Goal: Find specific page/section: Find specific page/section

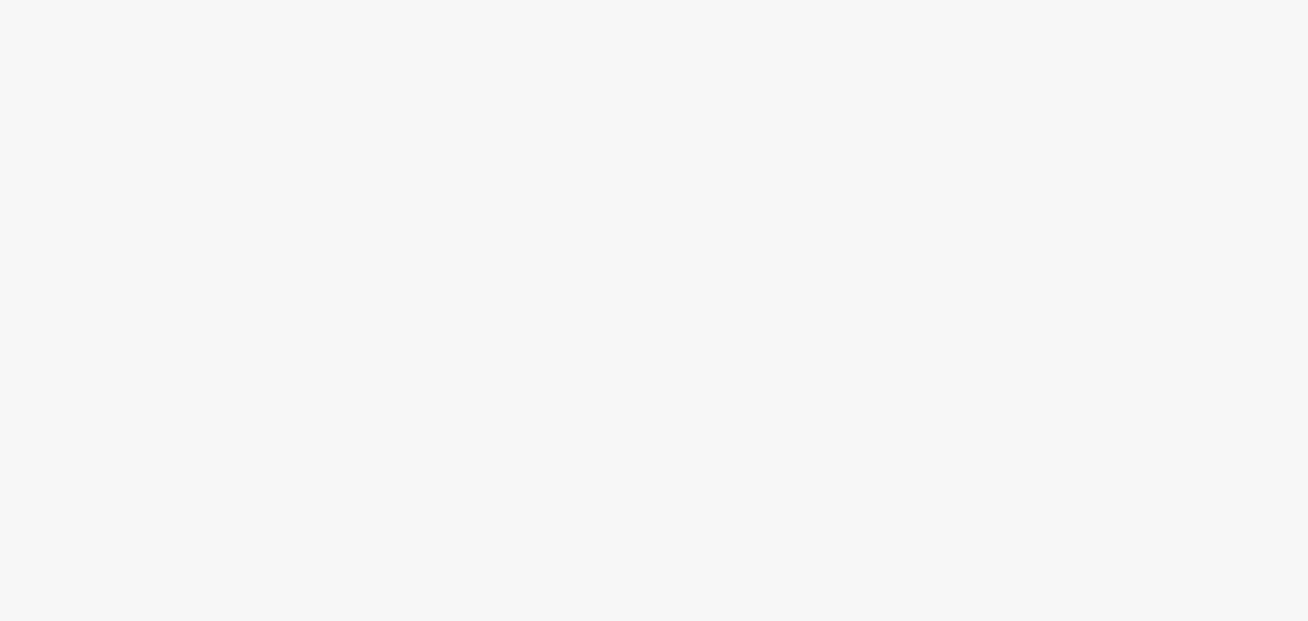
click at [496, 190] on body "◀" at bounding box center [654, 310] width 1308 height 621
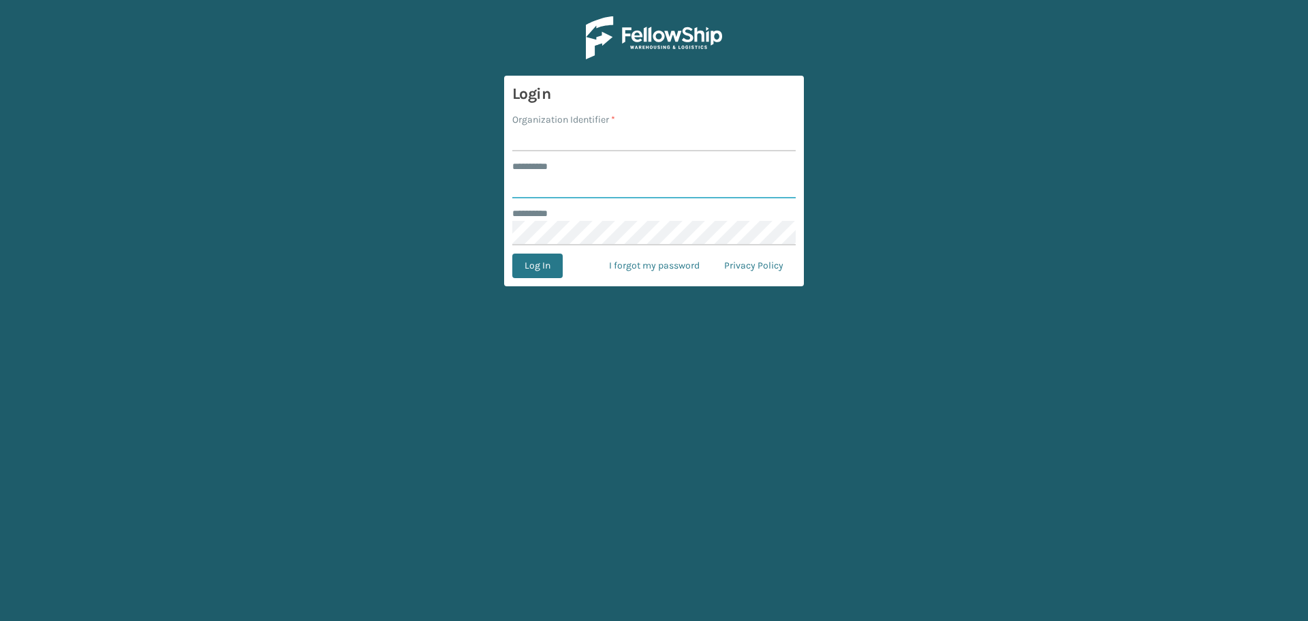
type input "********"
click at [565, 138] on input "Organization Identifier *" at bounding box center [653, 139] width 283 height 25
type input "[GEOGRAPHIC_DATA]"
click at [547, 269] on button "Log In" at bounding box center [537, 266] width 50 height 25
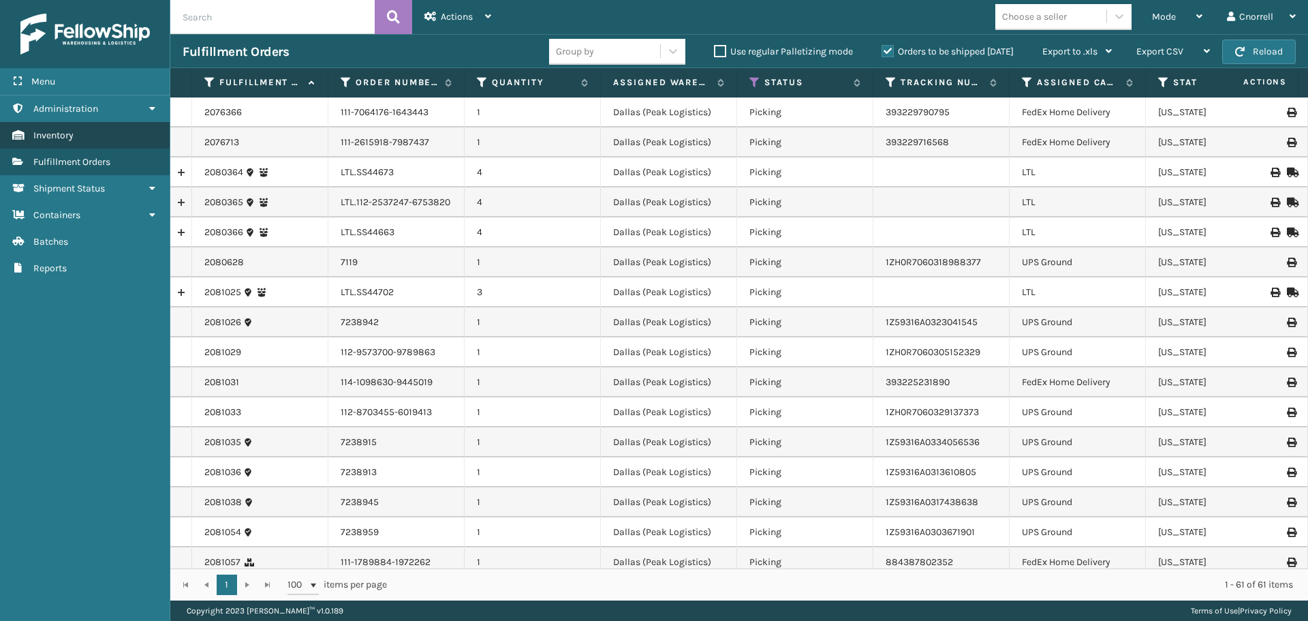
click at [74, 136] on link "Inventory" at bounding box center [85, 135] width 170 height 27
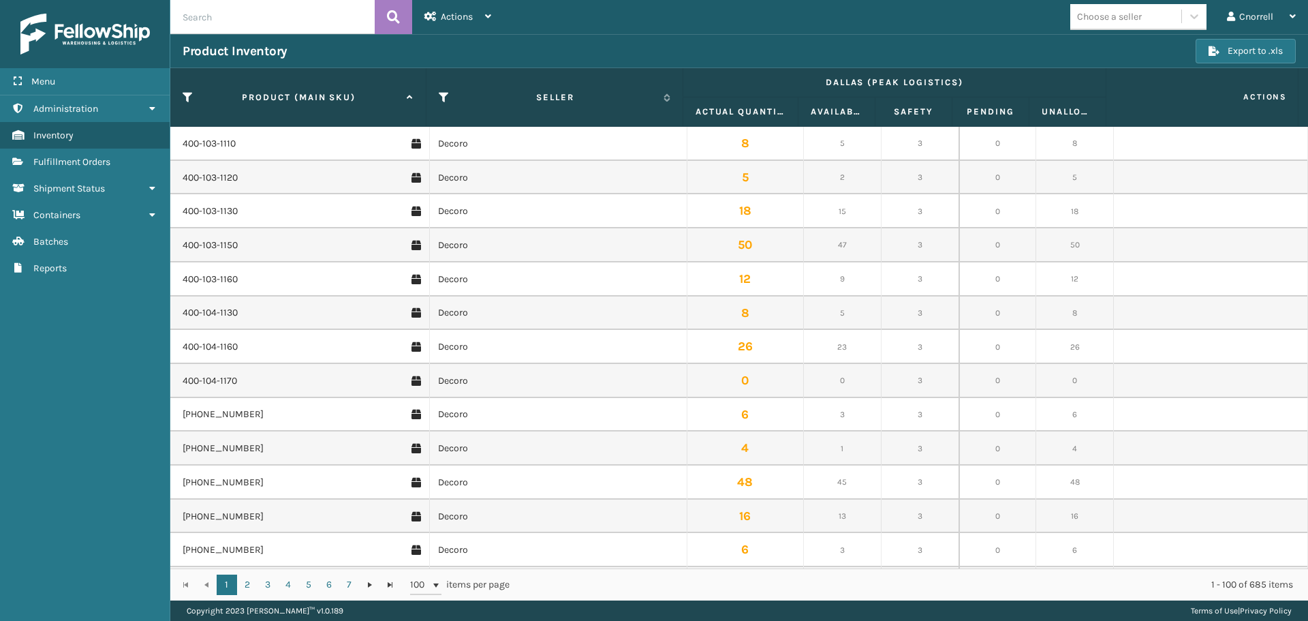
click at [228, 20] on input "text" at bounding box center [272, 17] width 204 height 34
paste input "GEN-MATT-8-TXL"
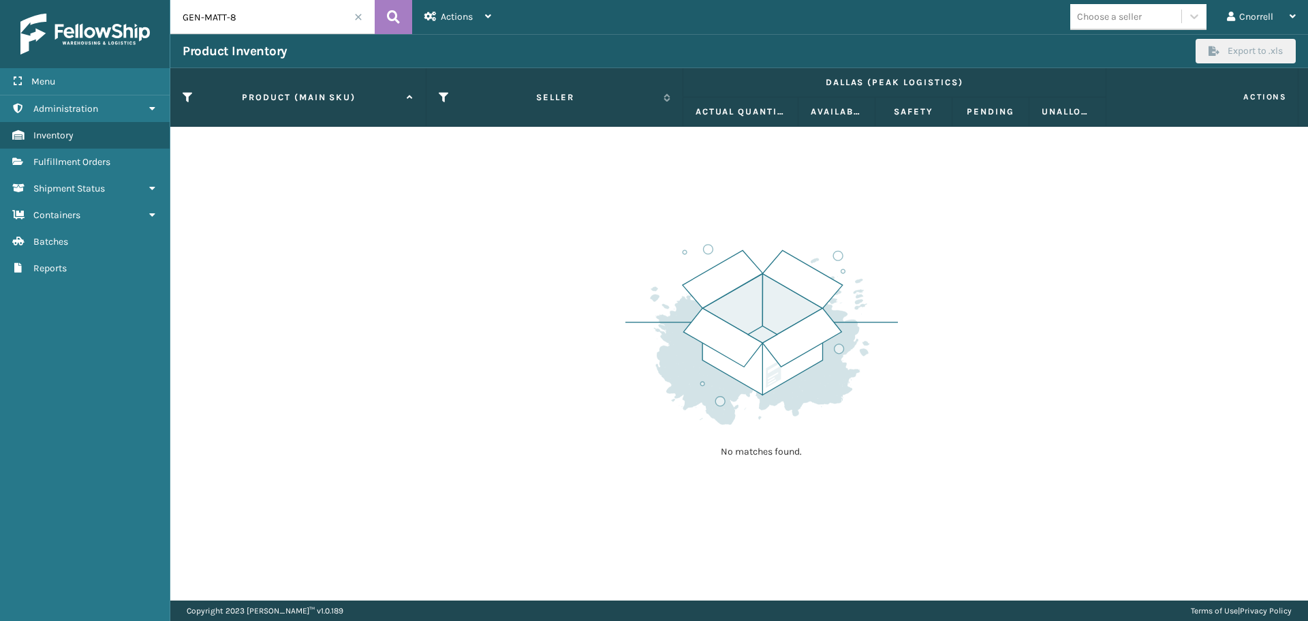
type input "GEN-MATT-8"
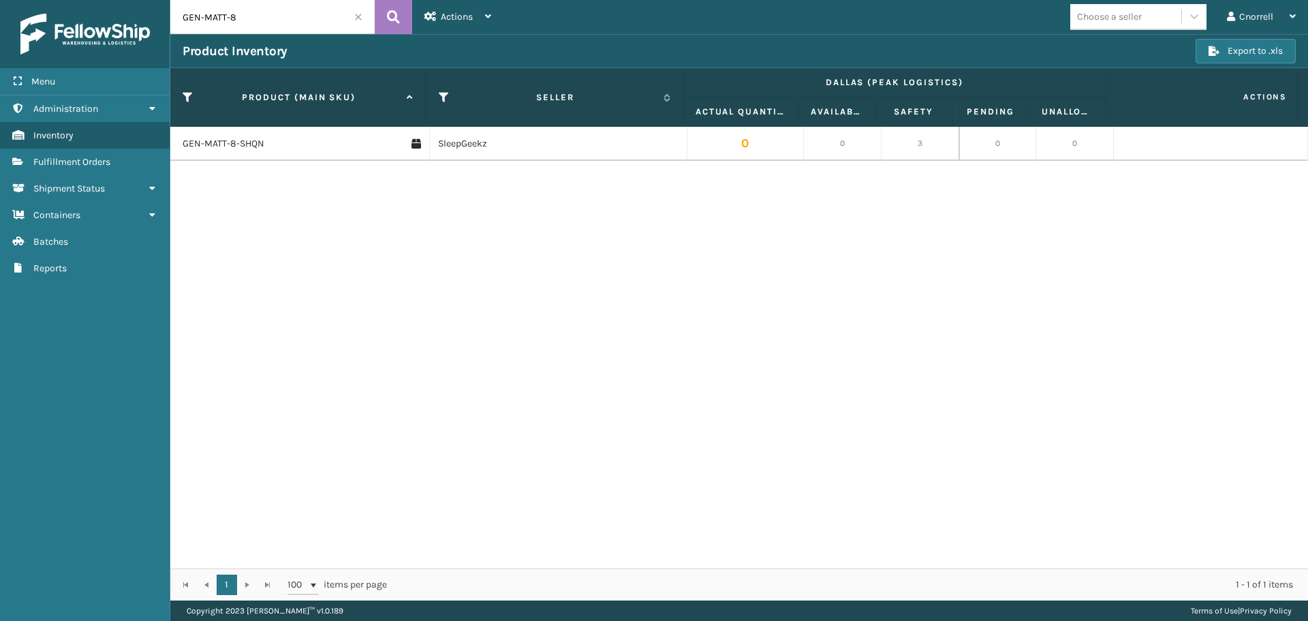
click at [330, 251] on div "GEN-MATT-8-SHQN SleepGeekz 0 0 3 0 0" at bounding box center [739, 348] width 1138 height 442
click at [256, 143] on link "GEN-MATT-8-SHQN" at bounding box center [224, 144] width 82 height 14
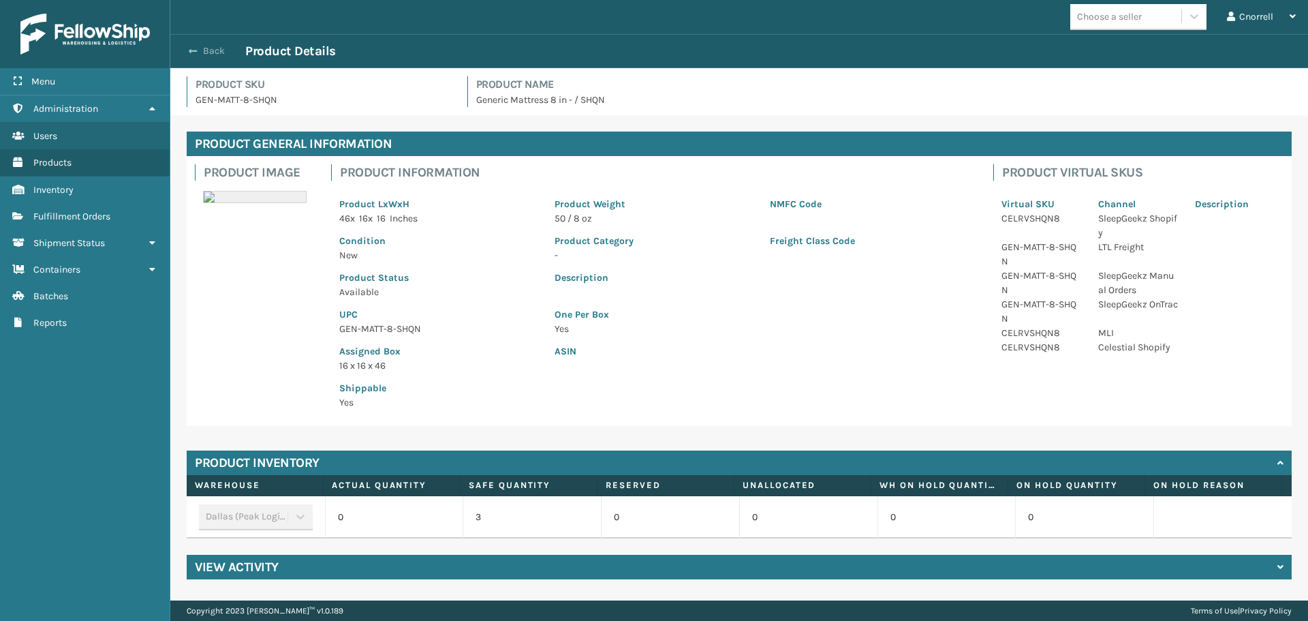
click at [214, 51] on button "Back" at bounding box center [214, 51] width 63 height 12
